Goal: Information Seeking & Learning: Learn about a topic

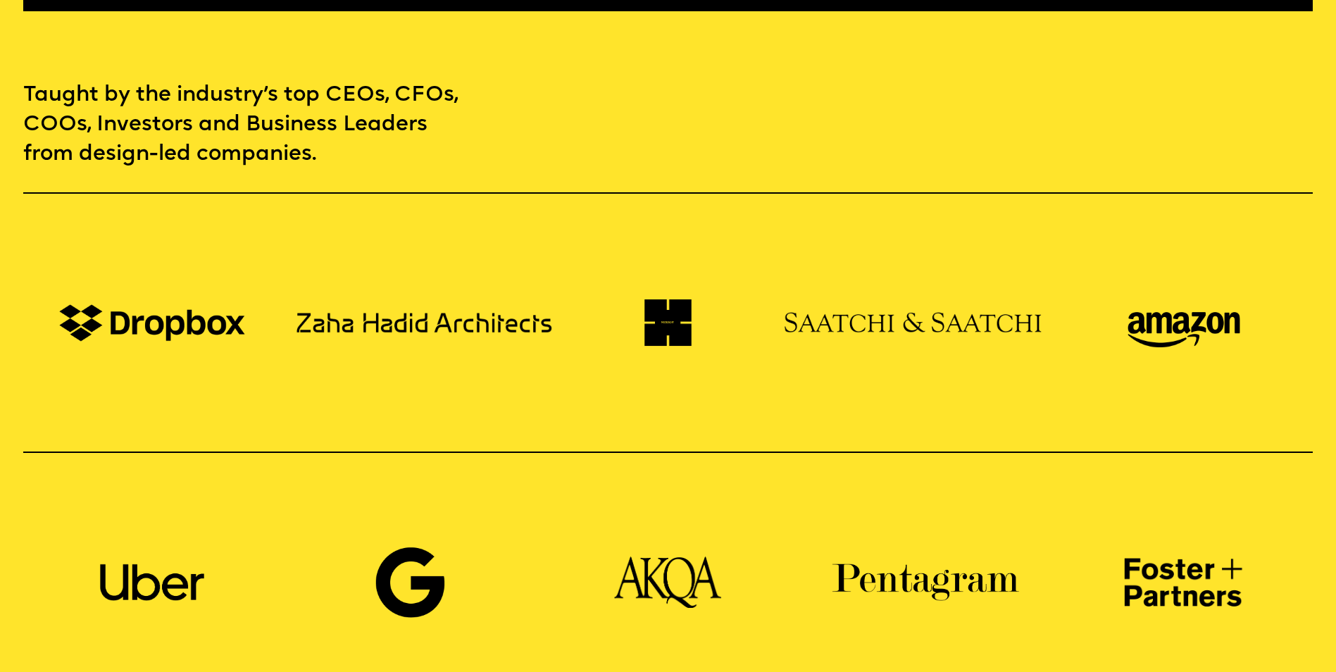
scroll to position [1268, 0]
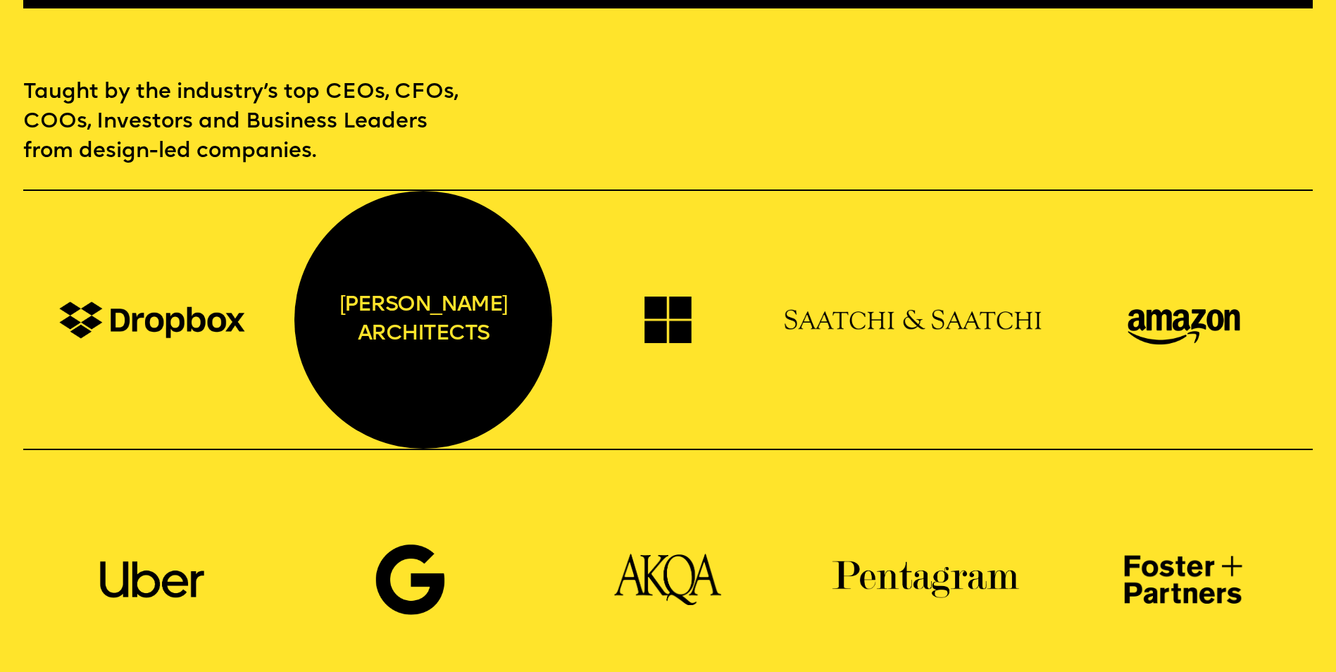
click at [432, 325] on div "[PERSON_NAME] architects" at bounding box center [423, 320] width 258 height 258
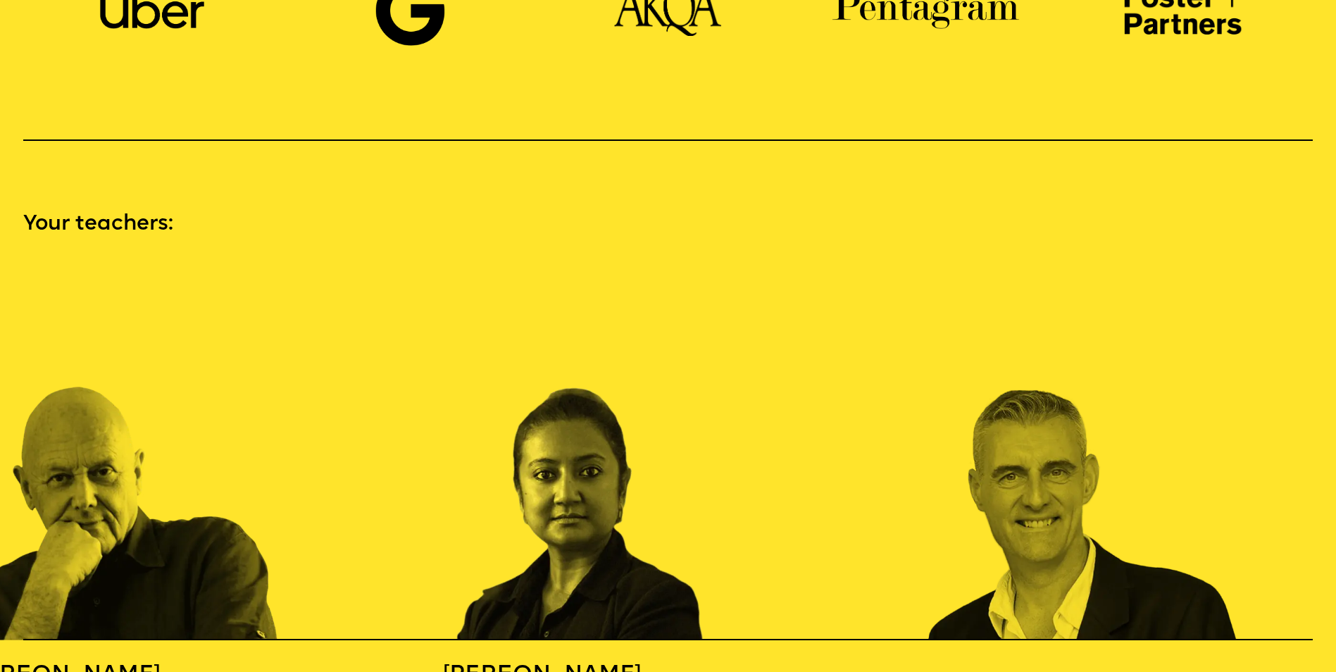
scroll to position [2043, 0]
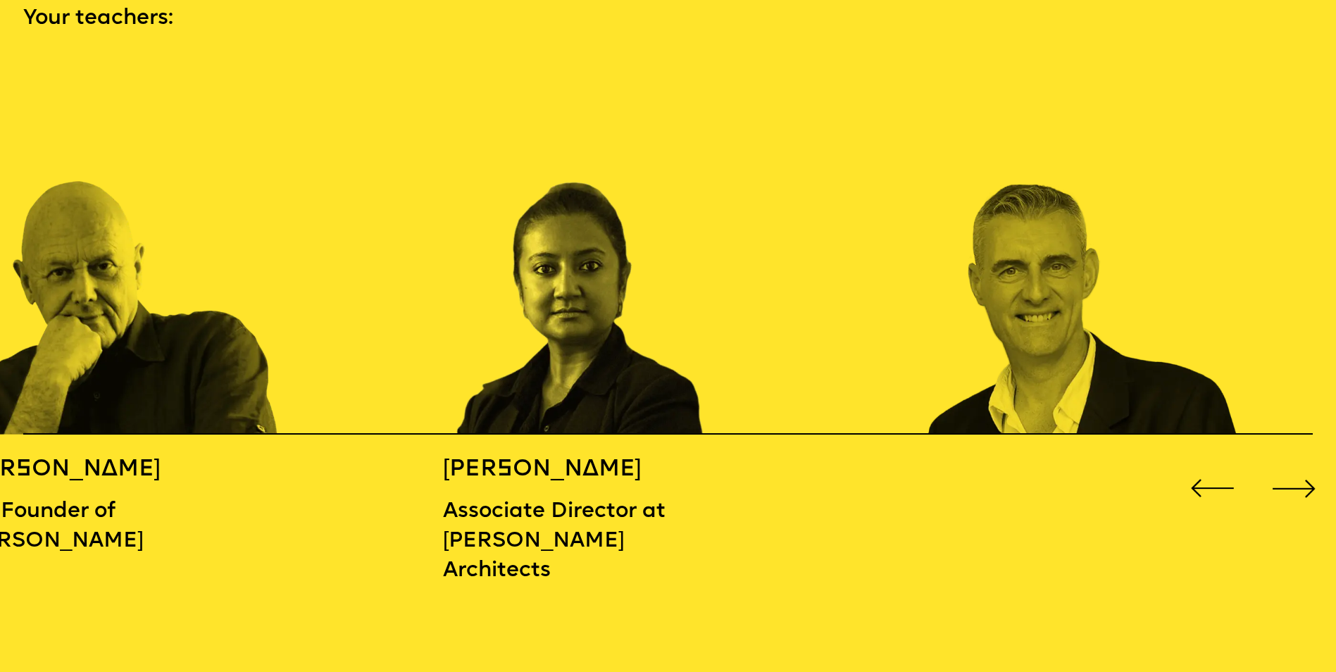
click at [1286, 470] on div "Next slide" at bounding box center [1295, 488] width 54 height 54
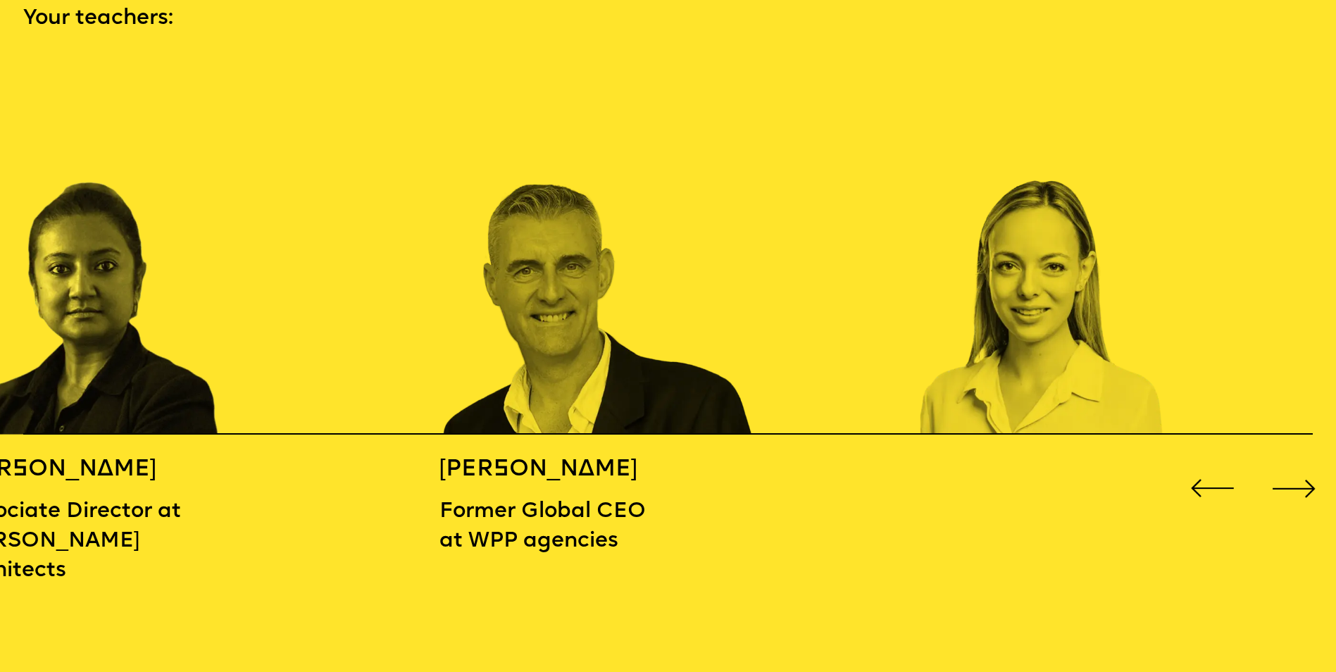
click at [1271, 470] on div "Next slide" at bounding box center [1295, 488] width 54 height 54
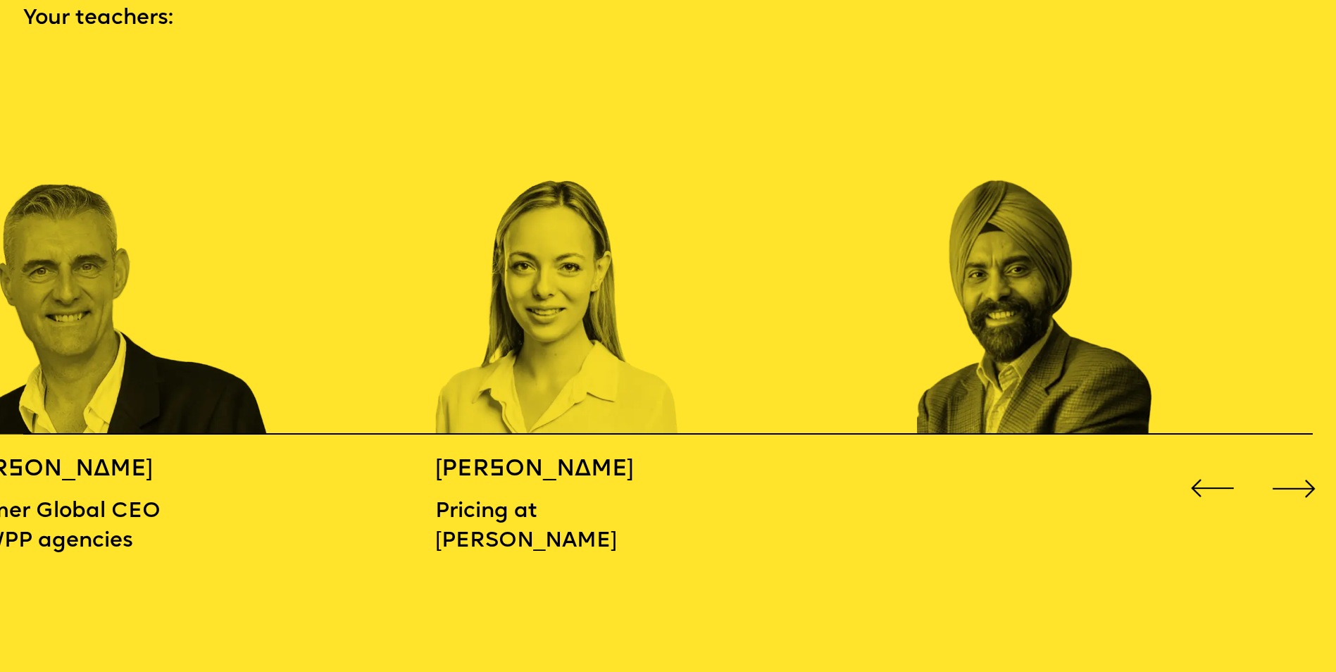
click at [1271, 470] on div "Next slide" at bounding box center [1295, 488] width 54 height 54
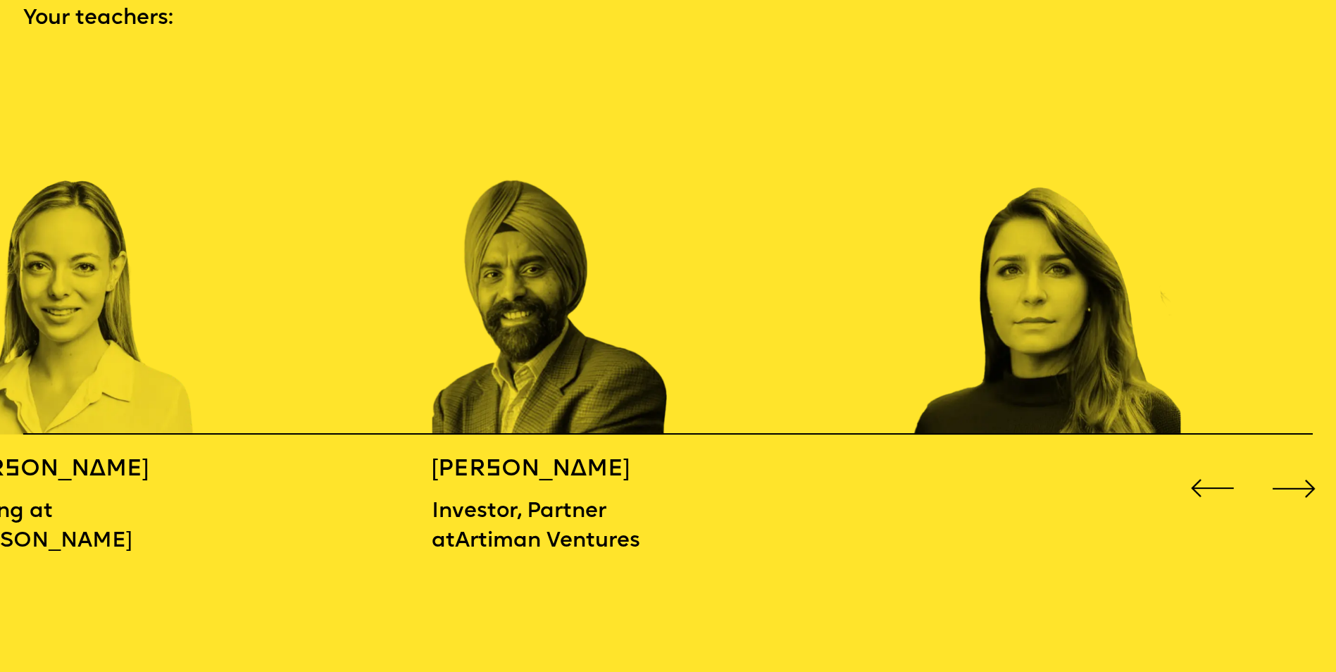
click at [1271, 470] on div "Next slide" at bounding box center [1295, 488] width 54 height 54
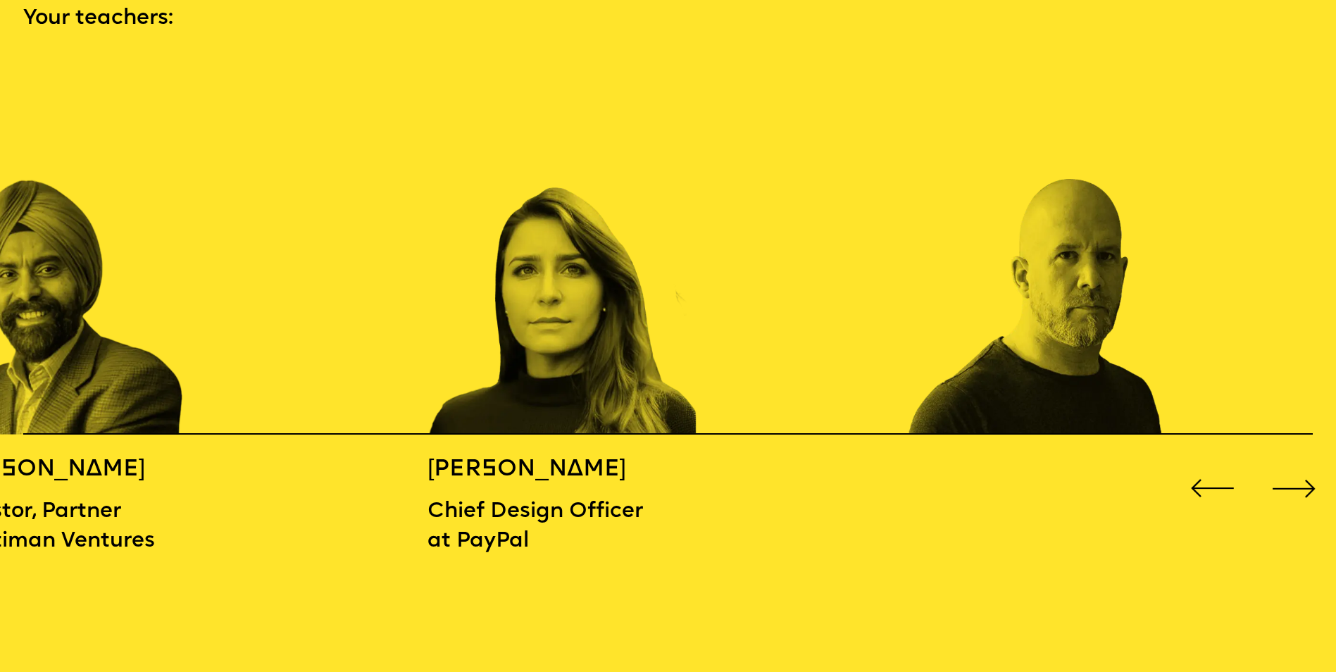
click at [1269, 470] on div "Next slide" at bounding box center [1295, 488] width 54 height 54
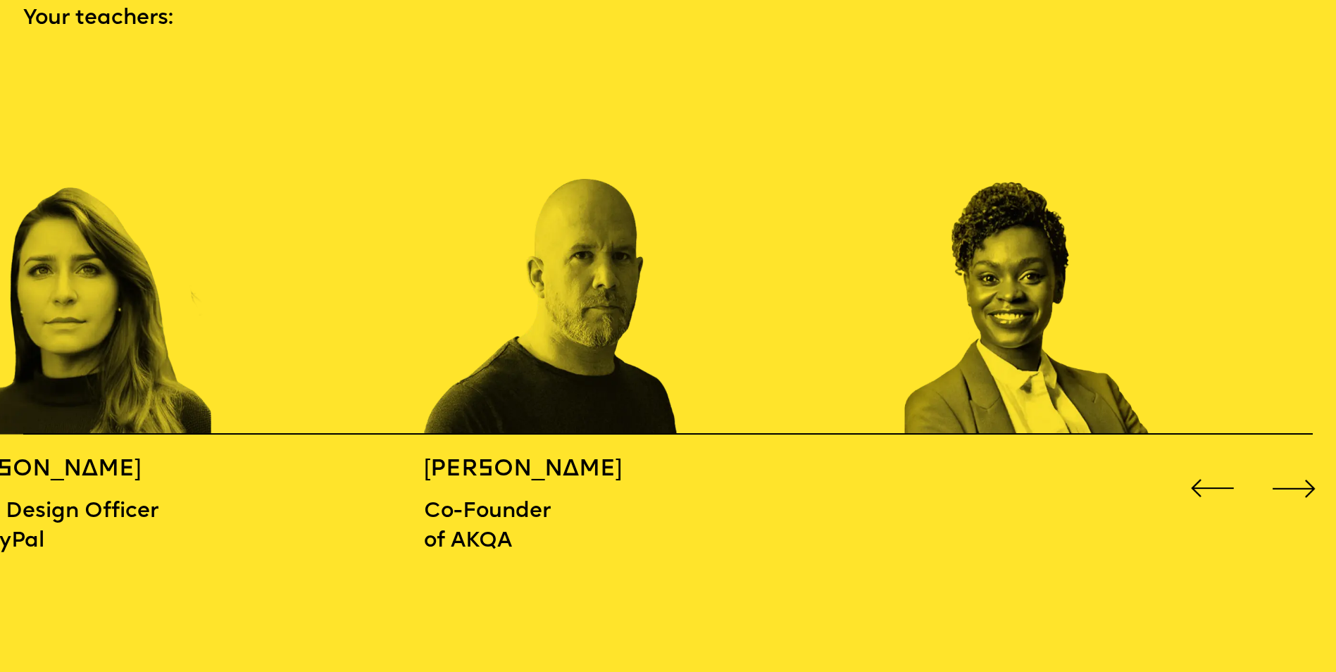
click at [1269, 470] on div "Next slide" at bounding box center [1295, 488] width 54 height 54
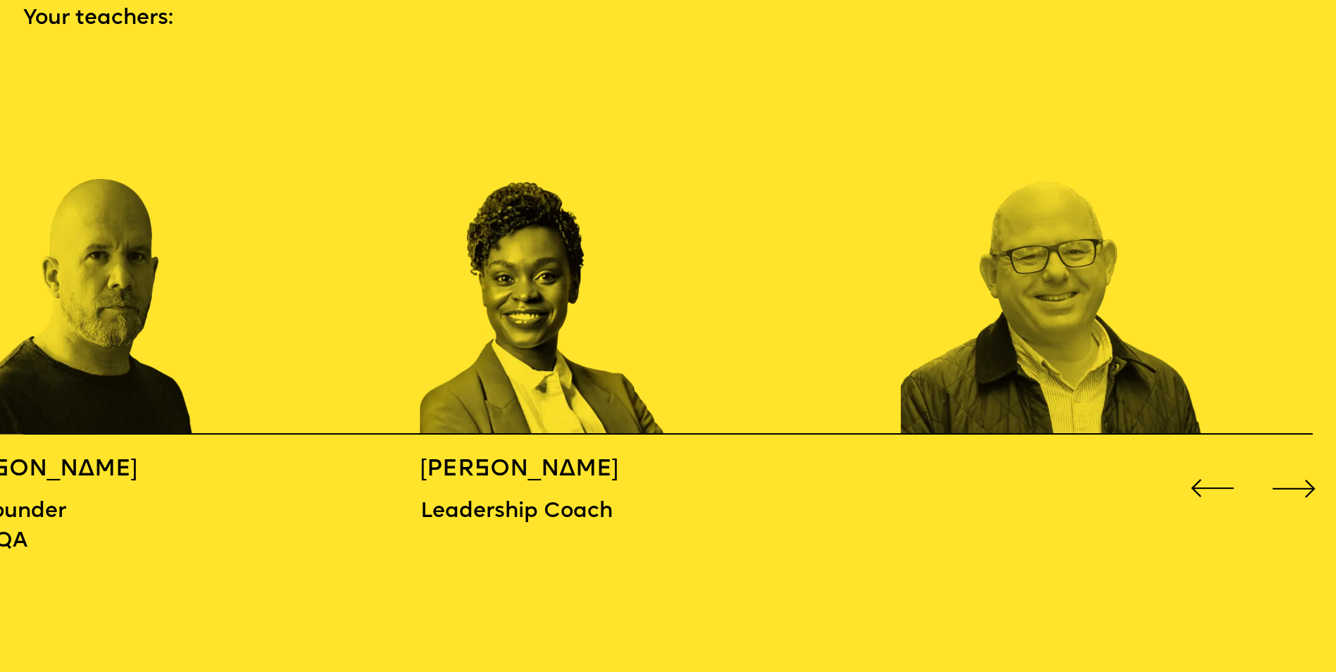
click at [1269, 470] on div "Next slide" at bounding box center [1295, 488] width 54 height 54
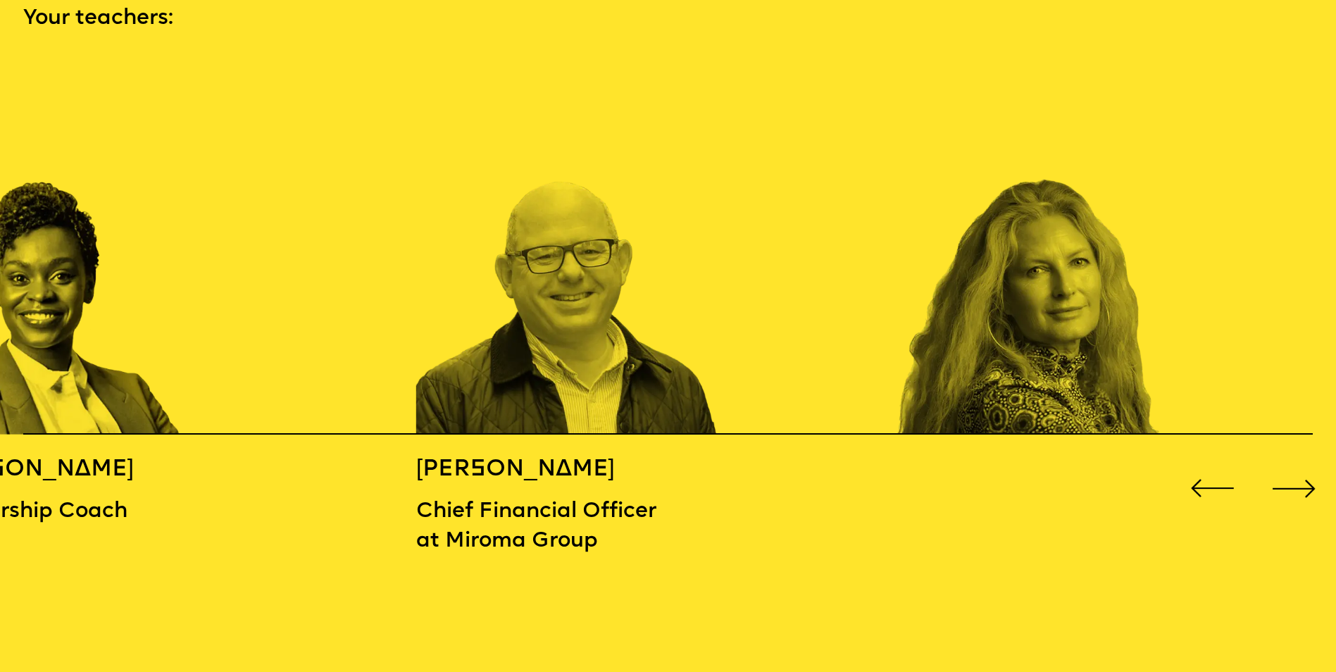
click at [1268, 470] on div "Next slide" at bounding box center [1295, 488] width 54 height 54
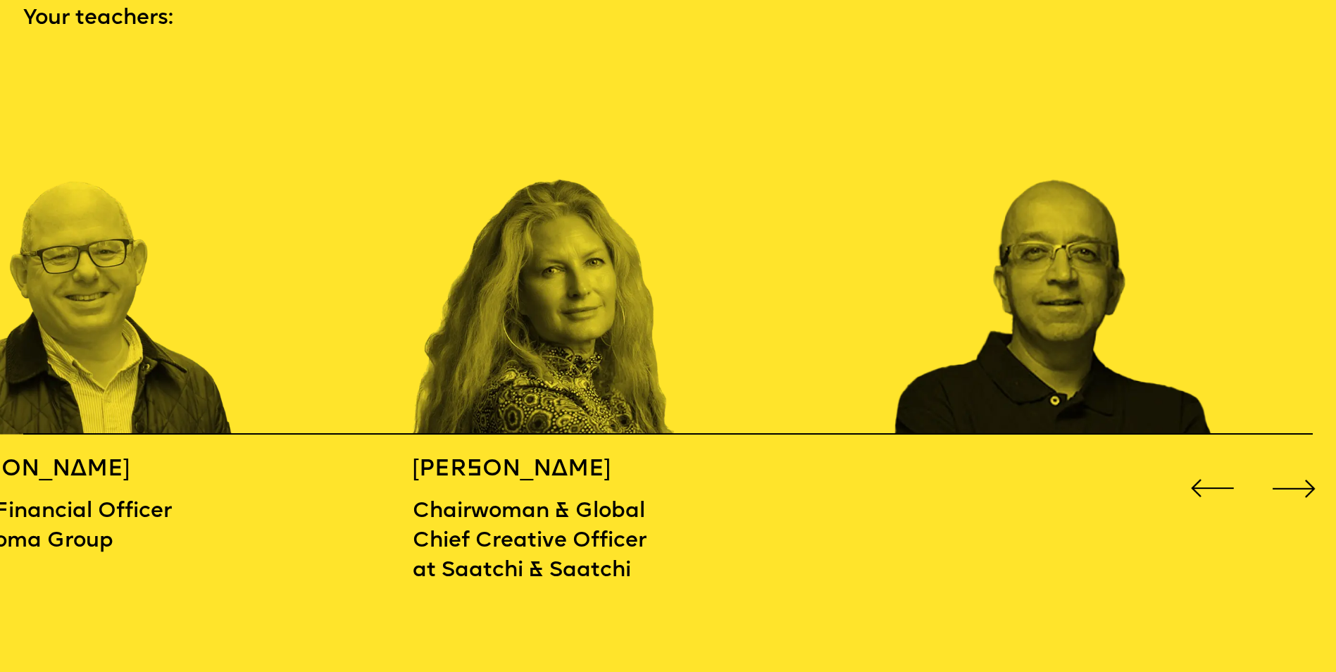
click at [1266, 470] on div at bounding box center [1253, 488] width 135 height 54
click at [1209, 472] on div "Previous slide" at bounding box center [1213, 488] width 54 height 54
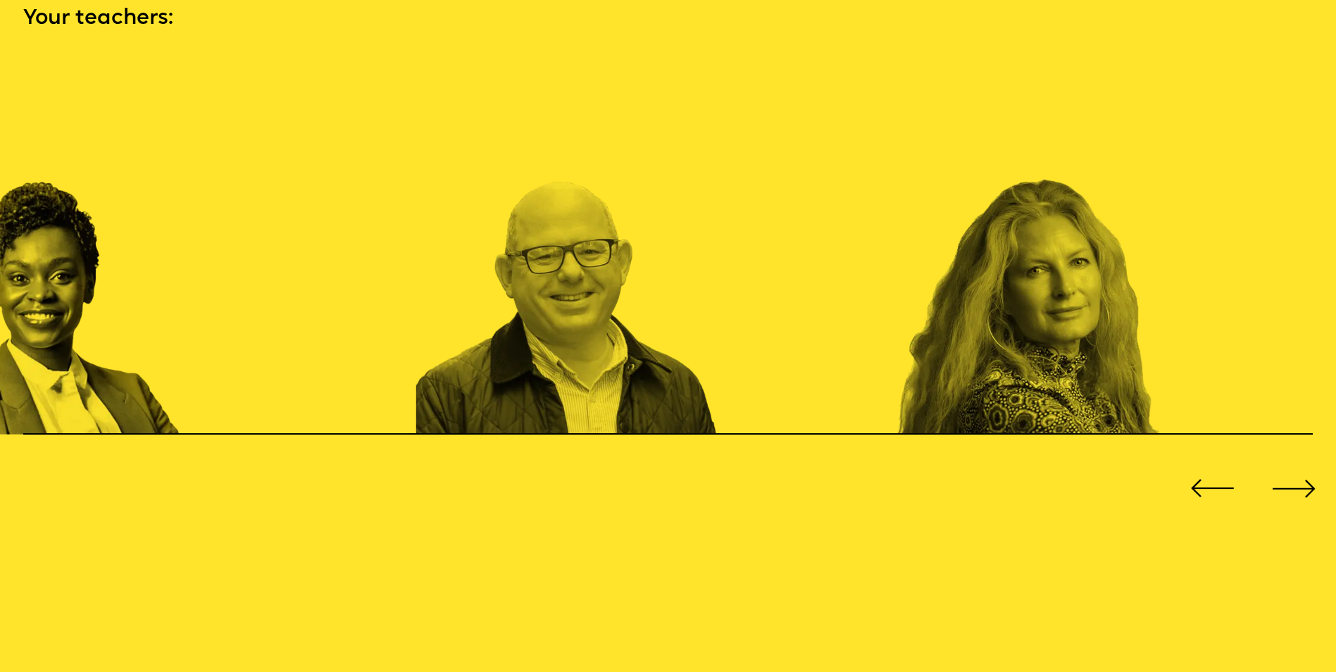
click at [1209, 472] on div "Previous slide" at bounding box center [1213, 488] width 54 height 54
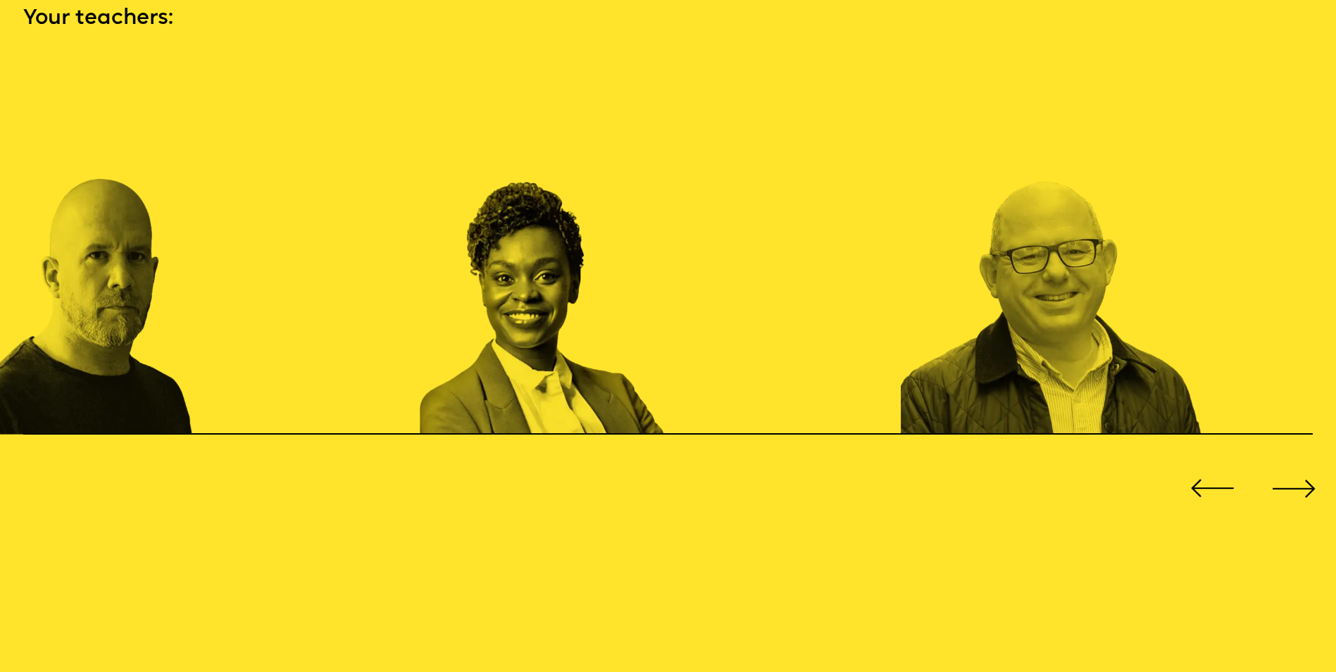
click at [1208, 472] on div "Previous slide" at bounding box center [1213, 488] width 54 height 54
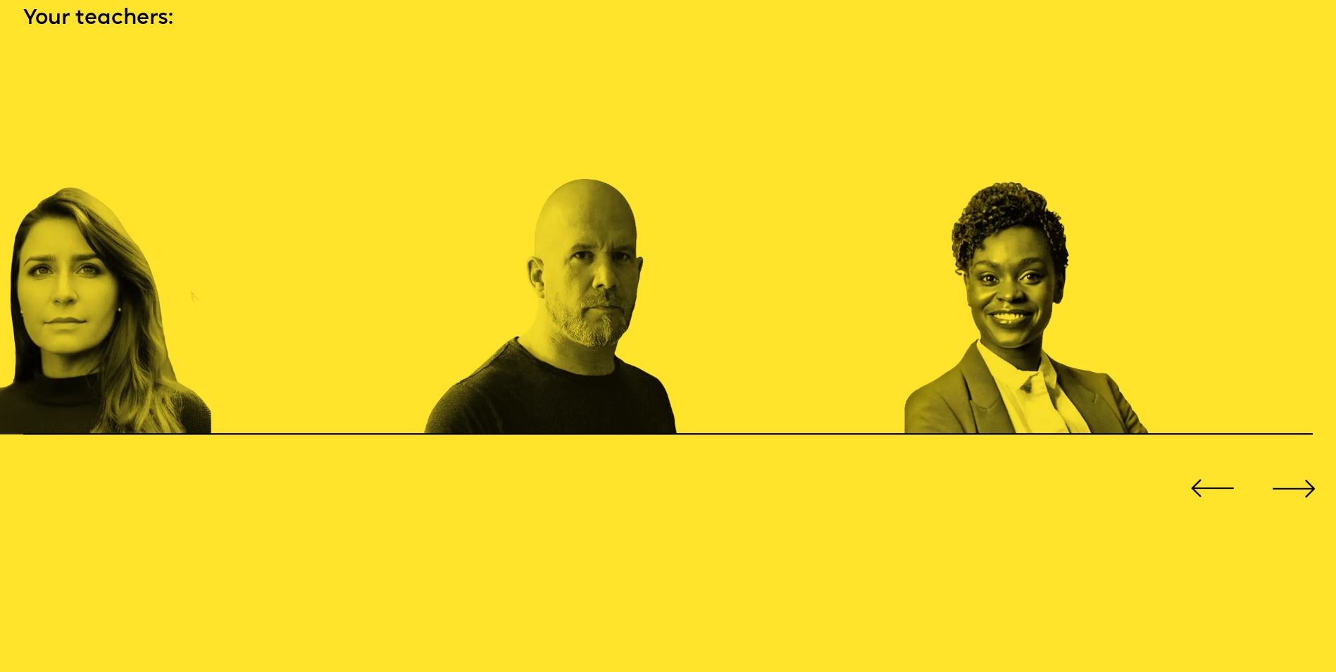
click at [1207, 472] on div "Previous slide" at bounding box center [1213, 488] width 54 height 54
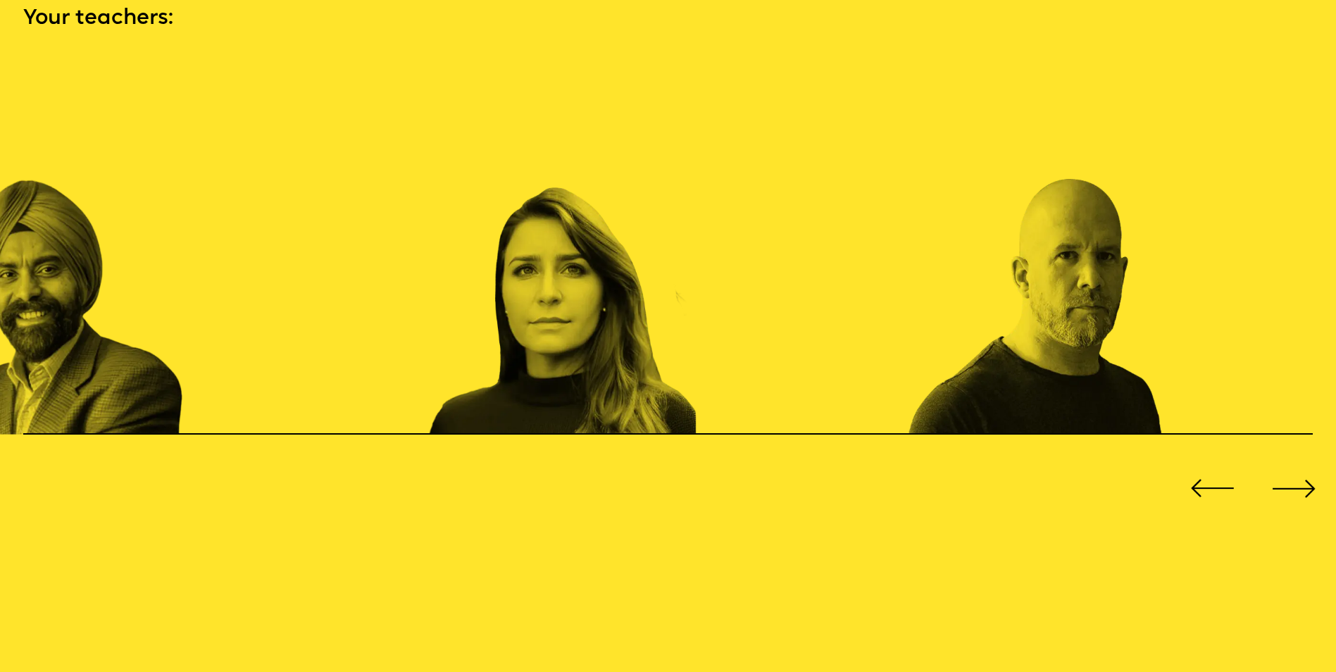
click at [1207, 472] on div "Previous slide" at bounding box center [1213, 488] width 54 height 54
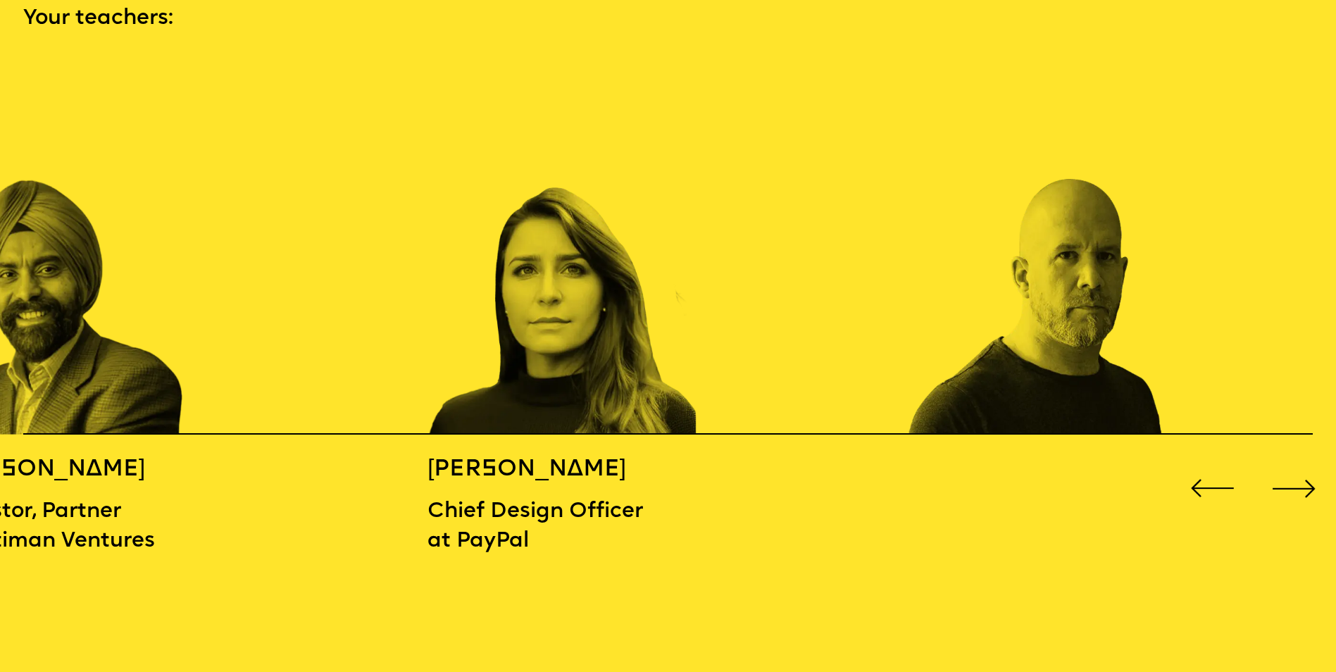
click at [1207, 472] on div "Previous slide" at bounding box center [1213, 488] width 54 height 54
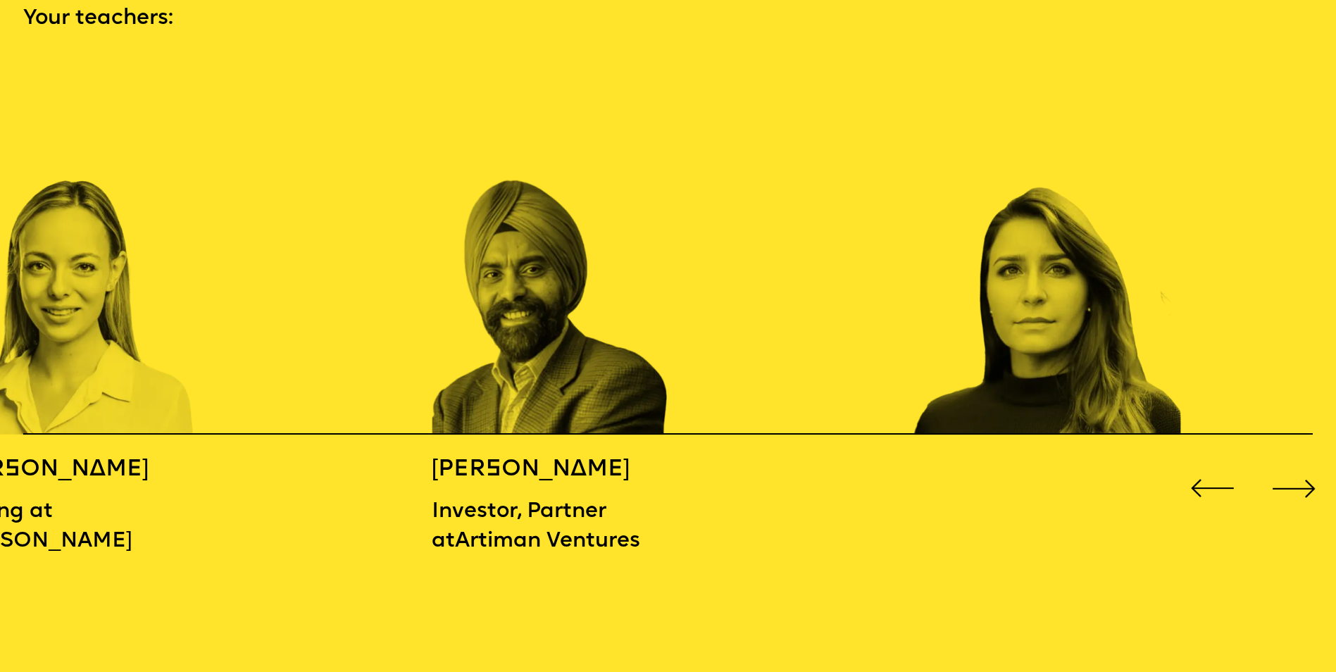
click at [1207, 472] on div "Previous slide" at bounding box center [1213, 488] width 54 height 54
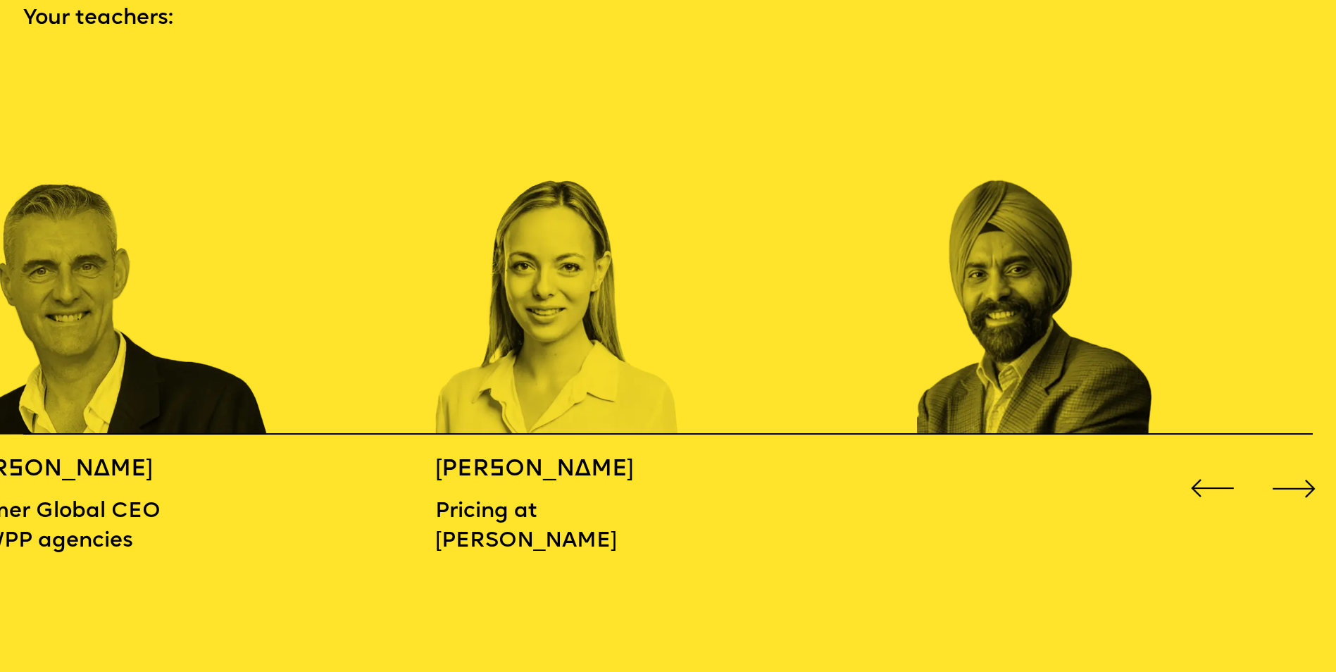
click at [1207, 472] on div "Previous slide" at bounding box center [1213, 488] width 54 height 54
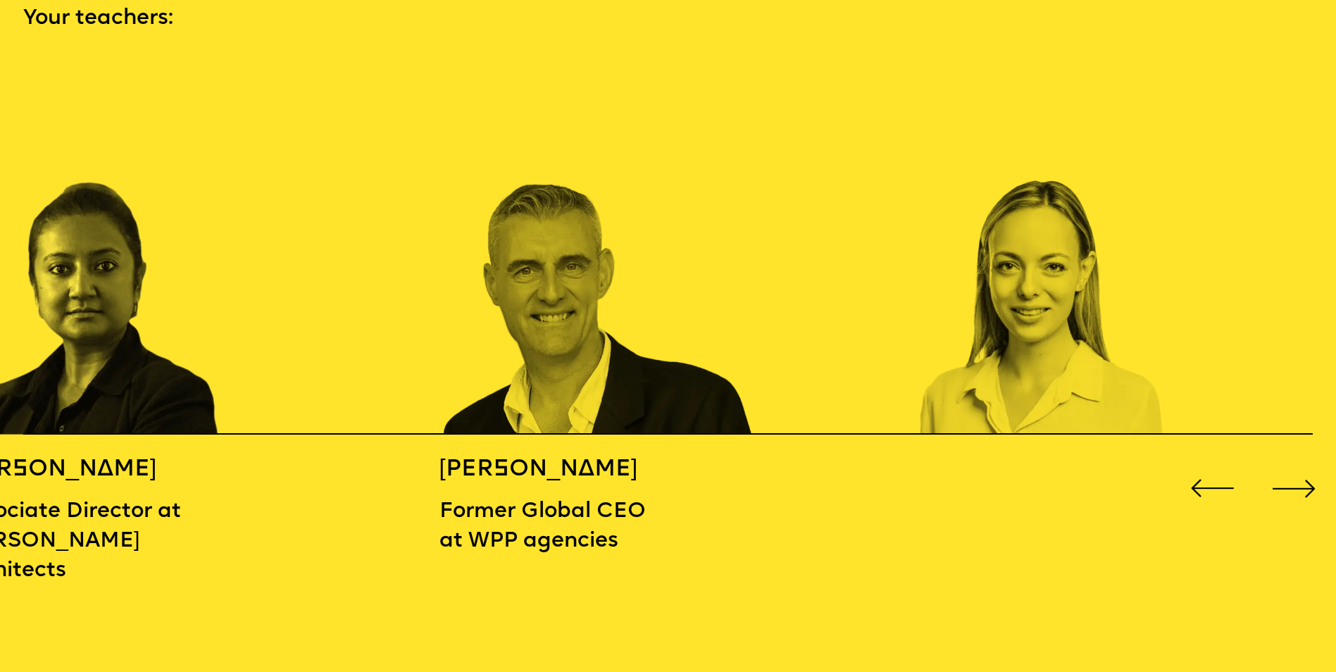
click at [1207, 472] on div "Previous slide" at bounding box center [1213, 488] width 54 height 54
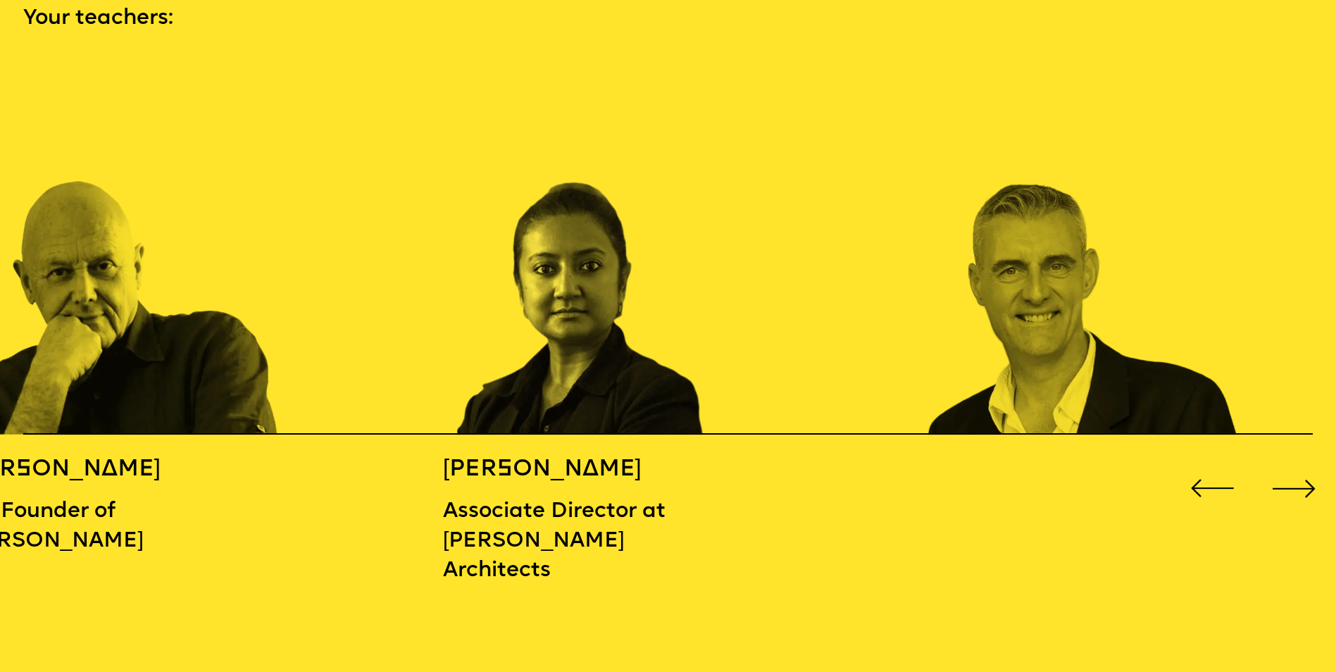
click at [1207, 472] on div "Previous slide" at bounding box center [1213, 488] width 54 height 54
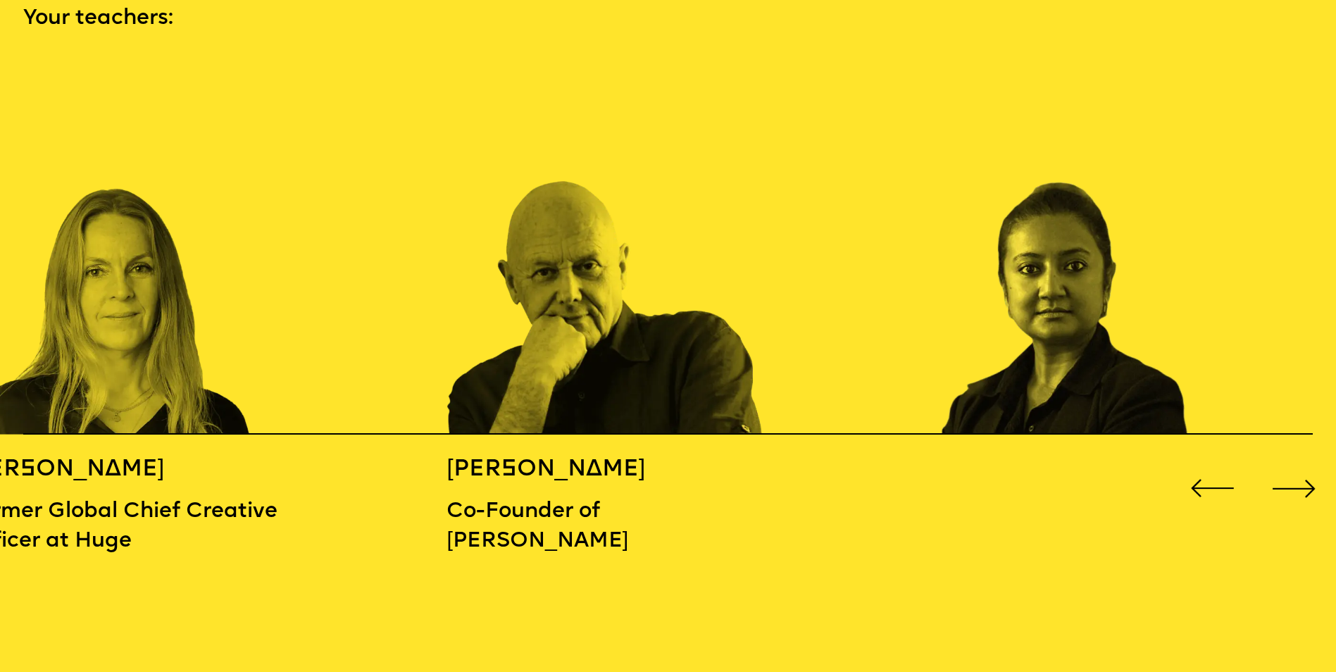
click at [1207, 472] on div "Previous slide" at bounding box center [1213, 488] width 54 height 54
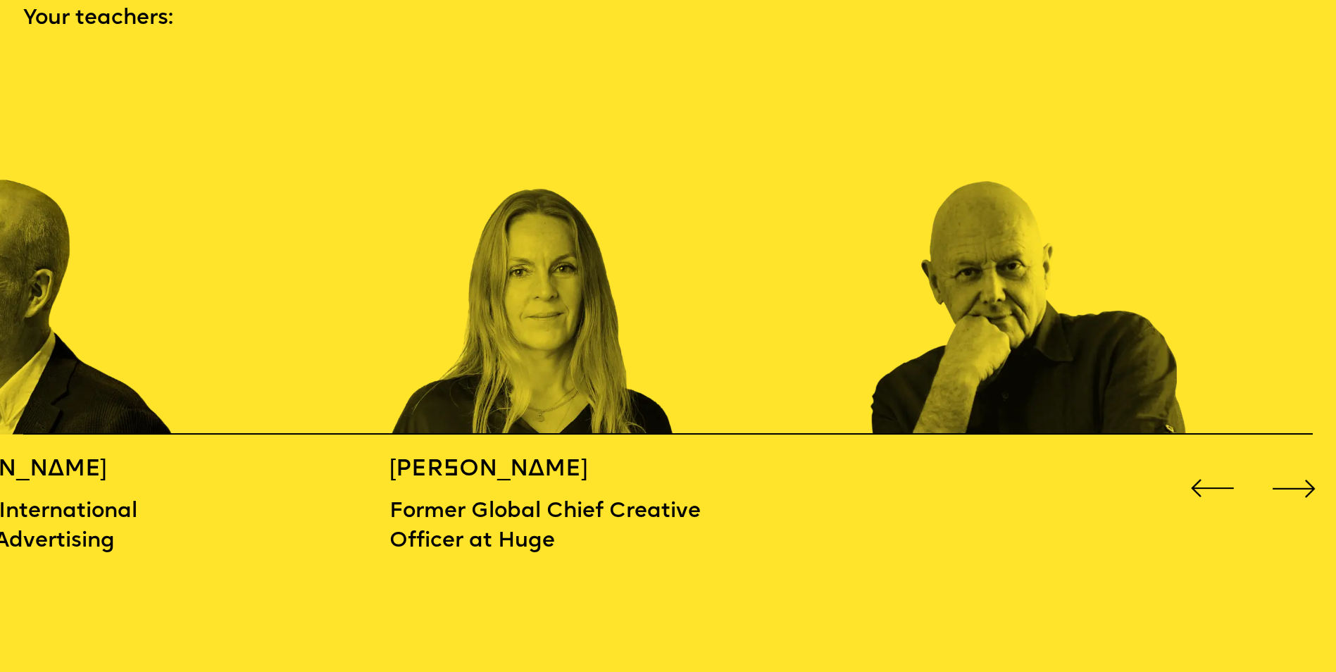
click at [1207, 472] on div "Previous slide" at bounding box center [1213, 488] width 54 height 54
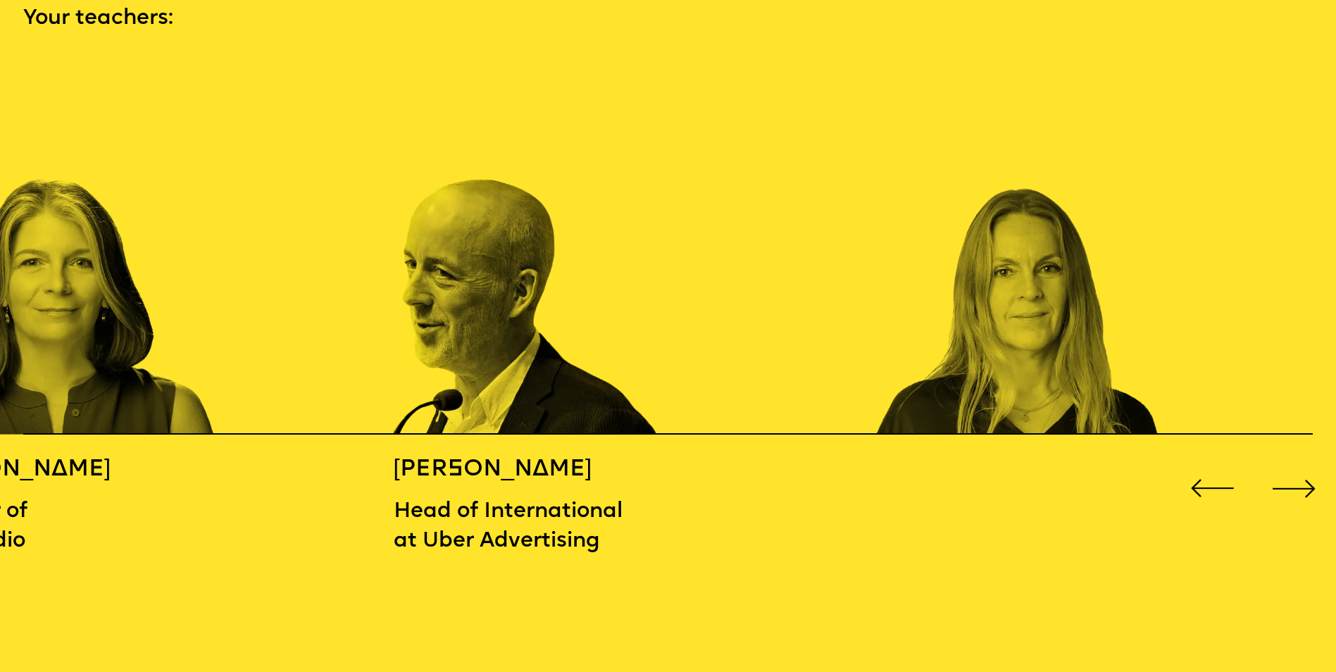
click at [1207, 472] on div "Previous slide" at bounding box center [1213, 488] width 54 height 54
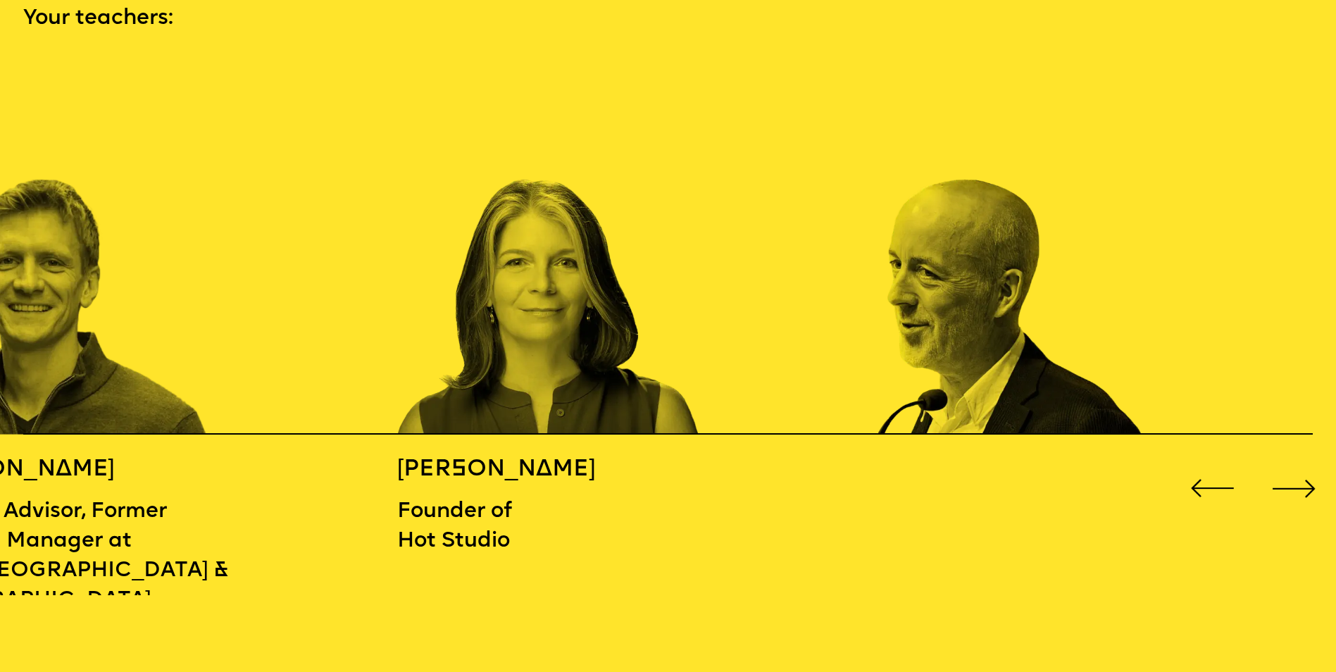
click at [1207, 472] on div "Previous slide" at bounding box center [1213, 488] width 54 height 54
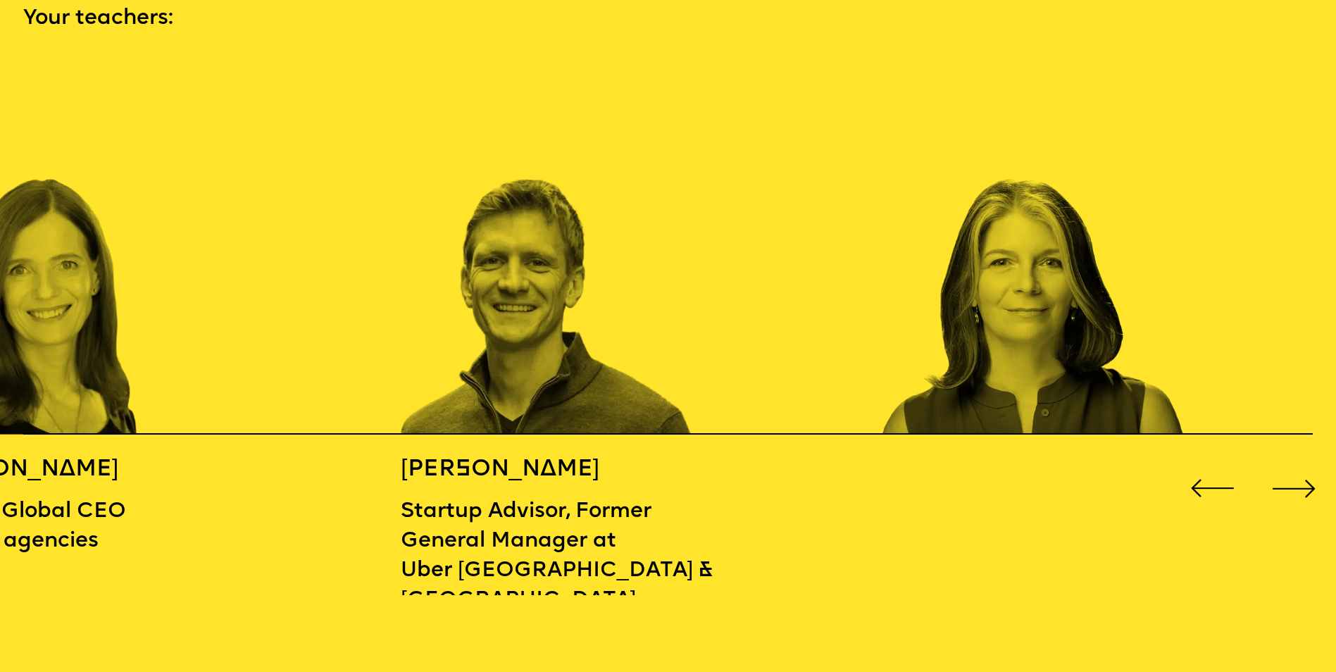
click at [1207, 472] on div "Previous slide" at bounding box center [1213, 488] width 54 height 54
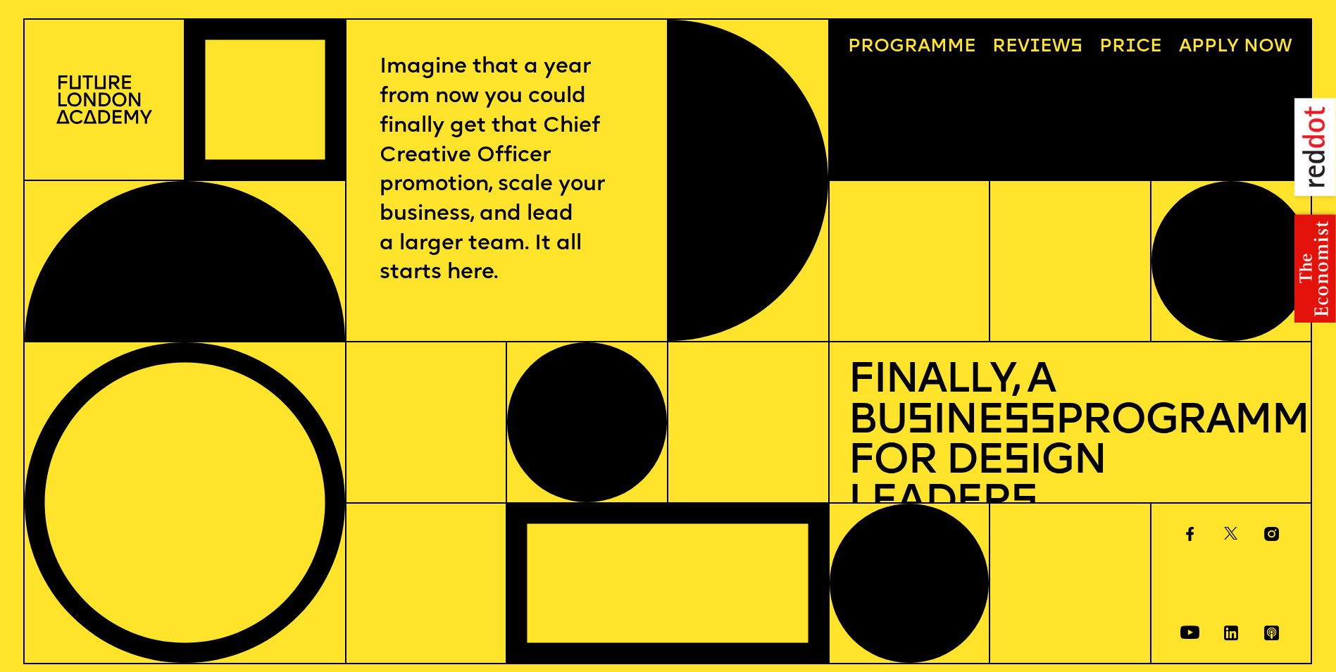
scroll to position [0, 0]
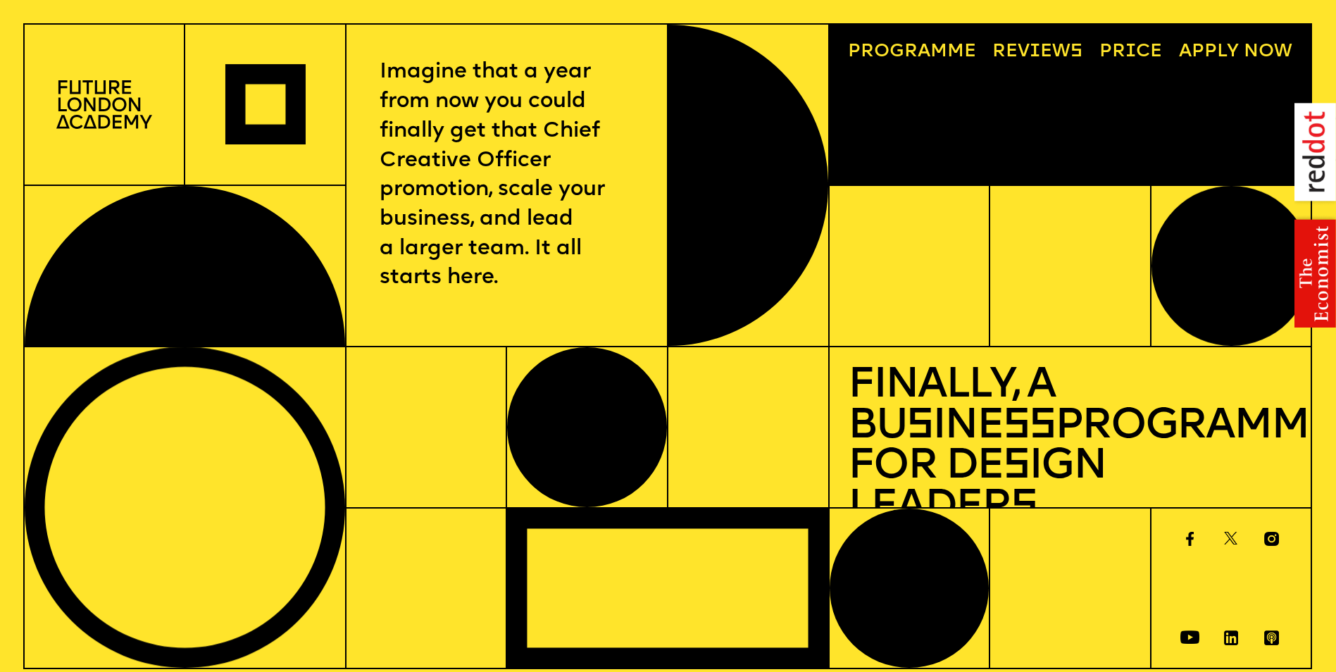
click at [897, 55] on link "Progr a mme" at bounding box center [912, 52] width 147 height 37
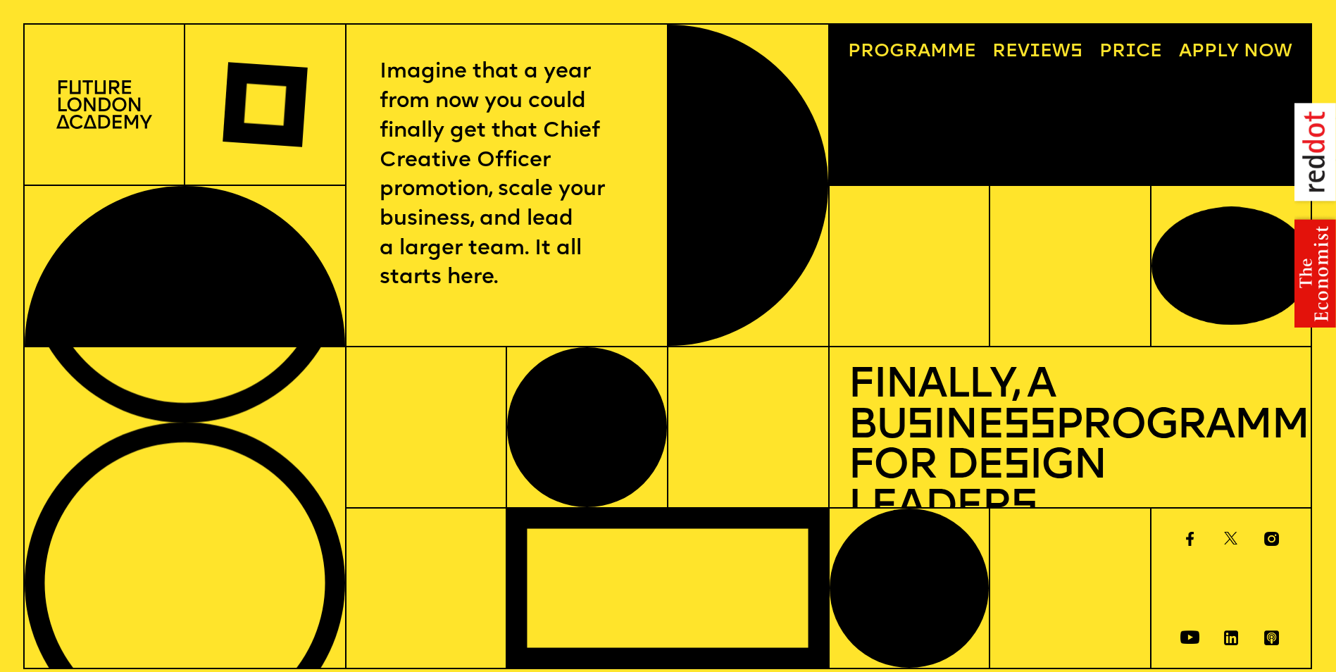
click at [1045, 58] on link "Reviews" at bounding box center [1037, 52] width 108 height 37
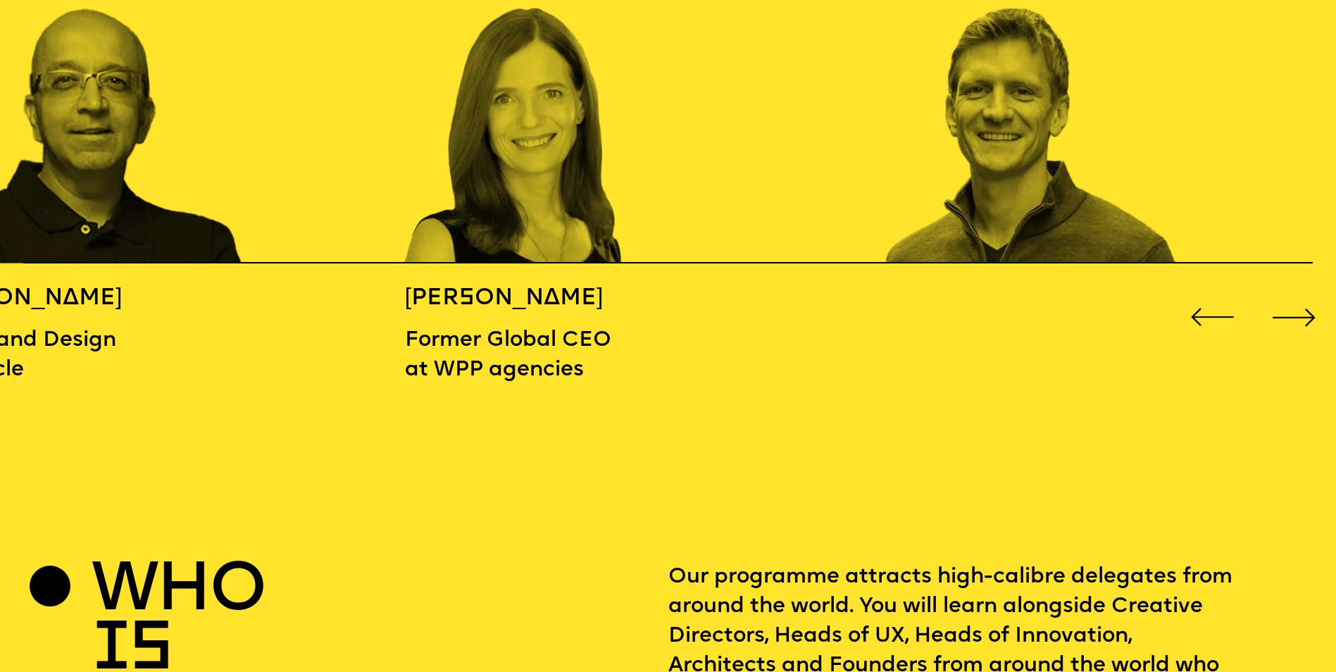
scroll to position [2200, 0]
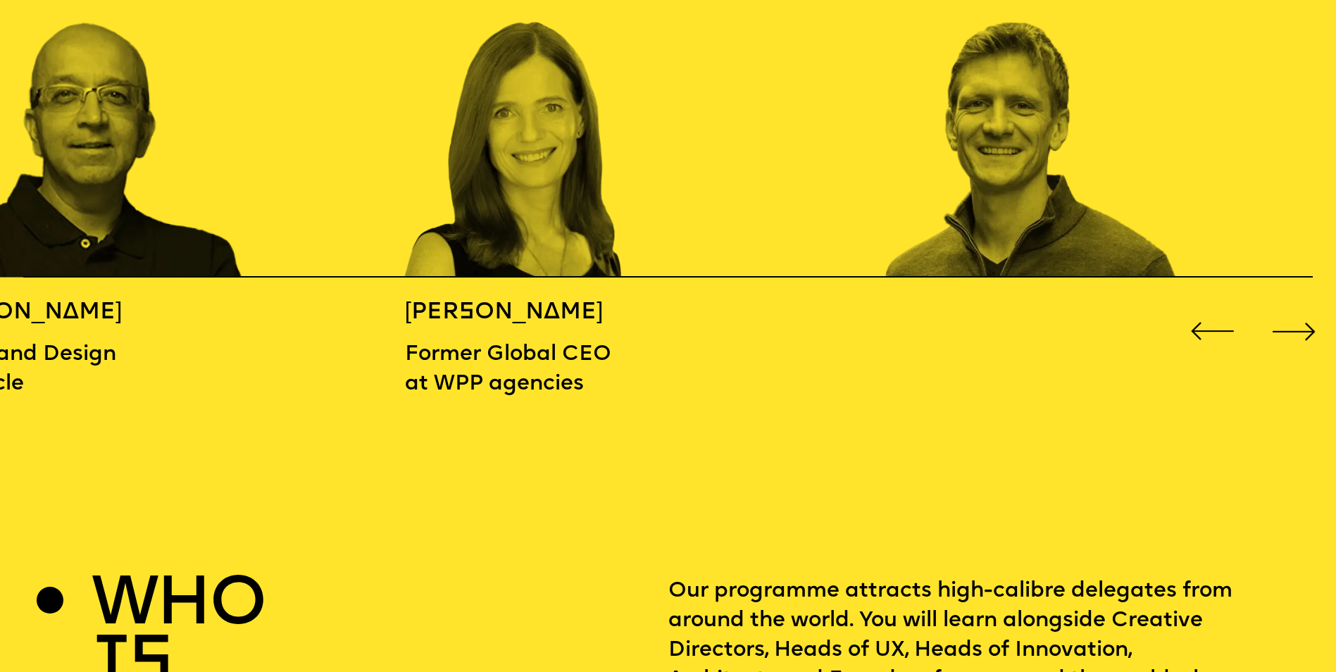
scroll to position [4635, 0]
